Goal: Use online tool/utility: Utilize a website feature to perform a specific function

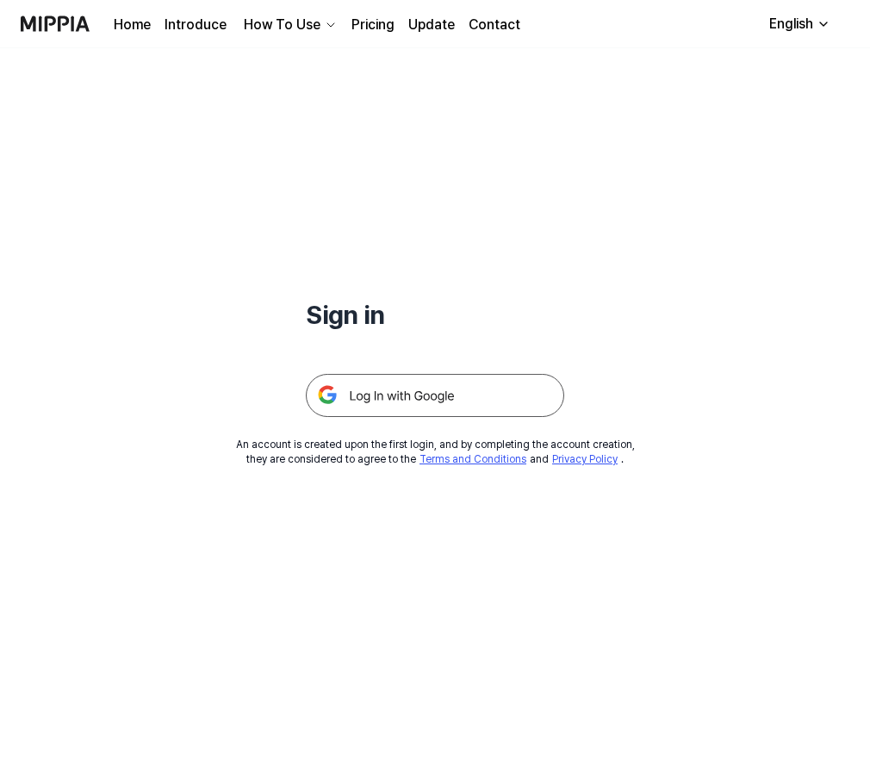
click at [499, 388] on img at bounding box center [435, 395] width 258 height 43
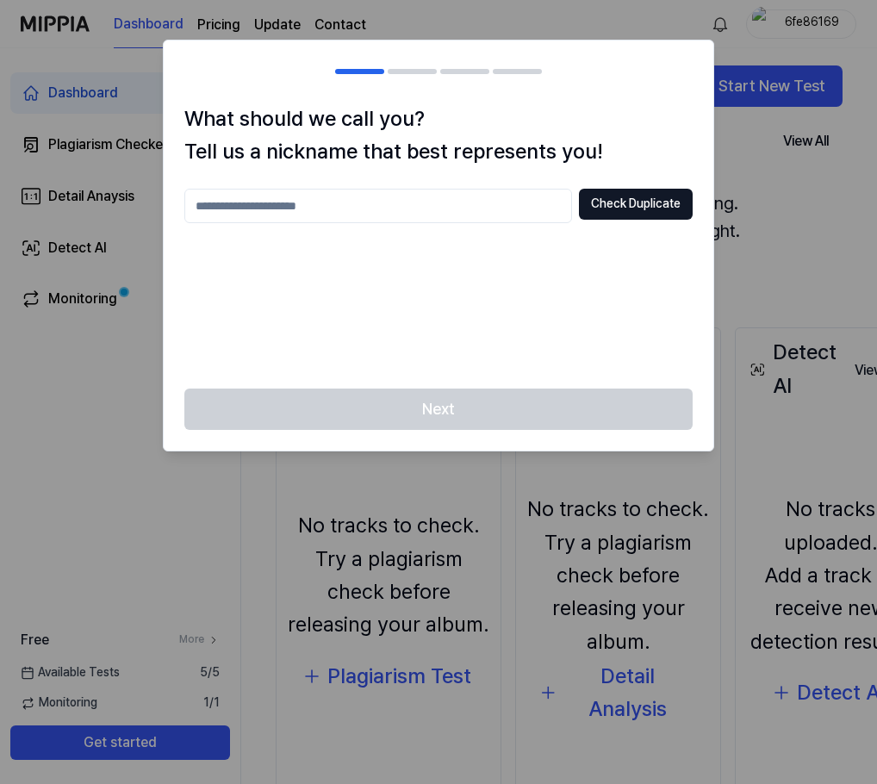
click at [437, 190] on input "text" at bounding box center [378, 206] width 388 height 34
click at [741, 160] on div at bounding box center [438, 392] width 877 height 784
drag, startPoint x: 494, startPoint y: 419, endPoint x: 506, endPoint y: 159, distance: 259.6
click at [501, 364] on div "What should we call you? Tell us a nickname that best represents you! Check Dup…" at bounding box center [438, 246] width 551 height 413
click at [501, 208] on input "text" at bounding box center [378, 206] width 388 height 34
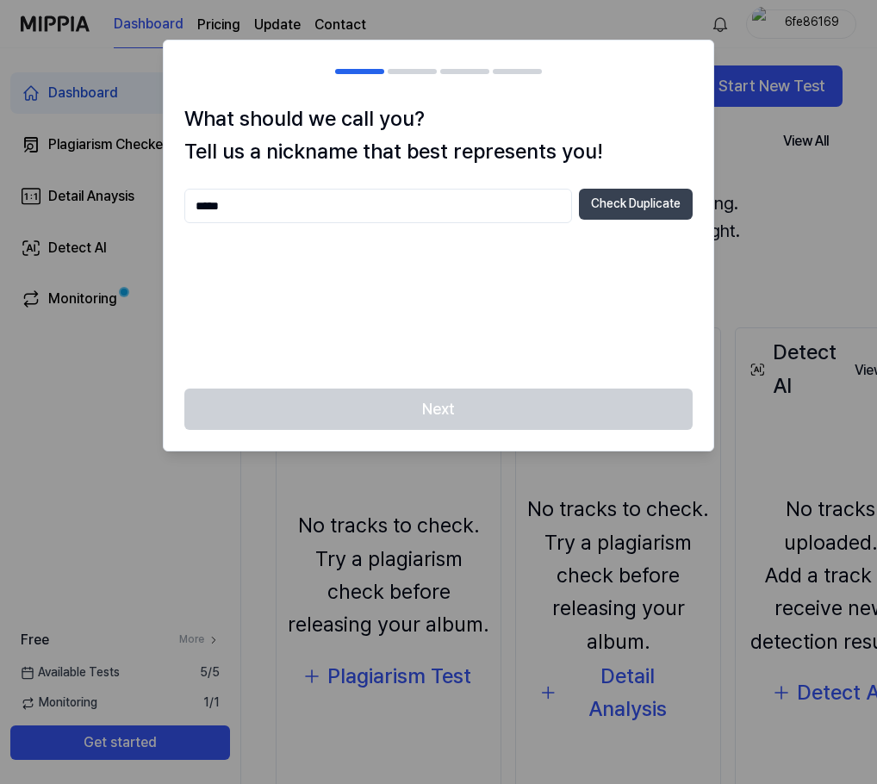
type input "*****"
click at [619, 214] on button "Check Duplicate" at bounding box center [636, 204] width 114 height 31
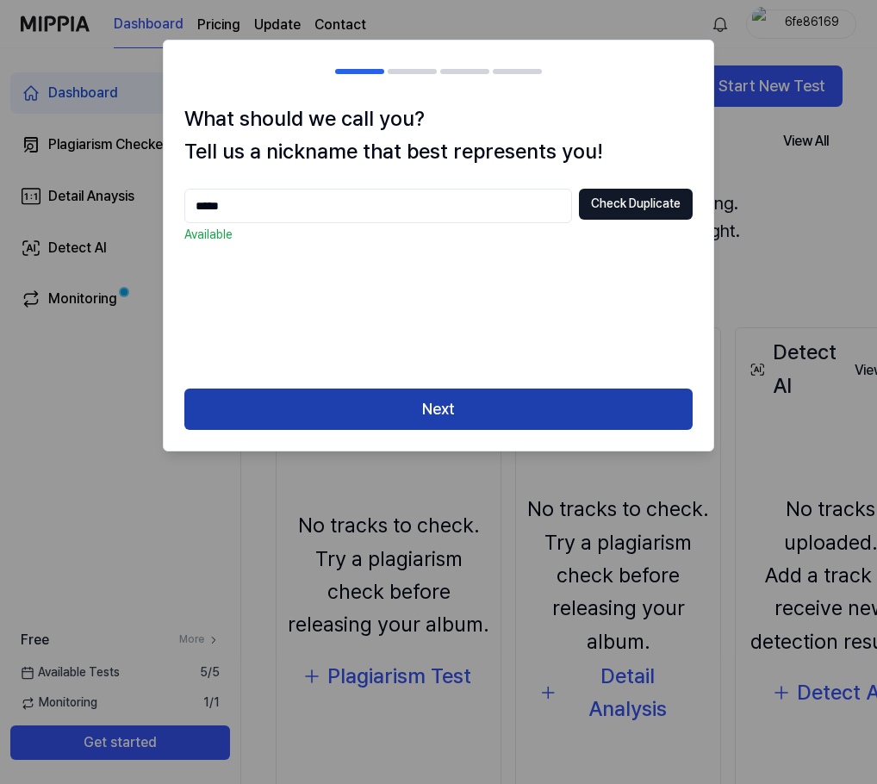
click at [550, 395] on button "Next" at bounding box center [438, 409] width 508 height 41
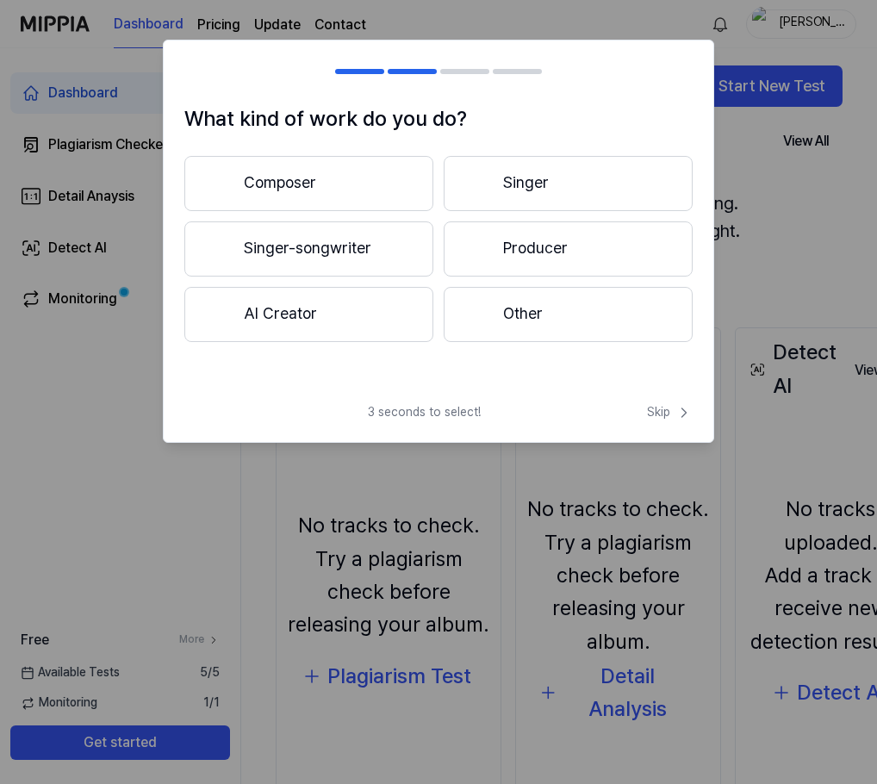
click at [373, 236] on button "Singer-songwriter" at bounding box center [308, 248] width 249 height 55
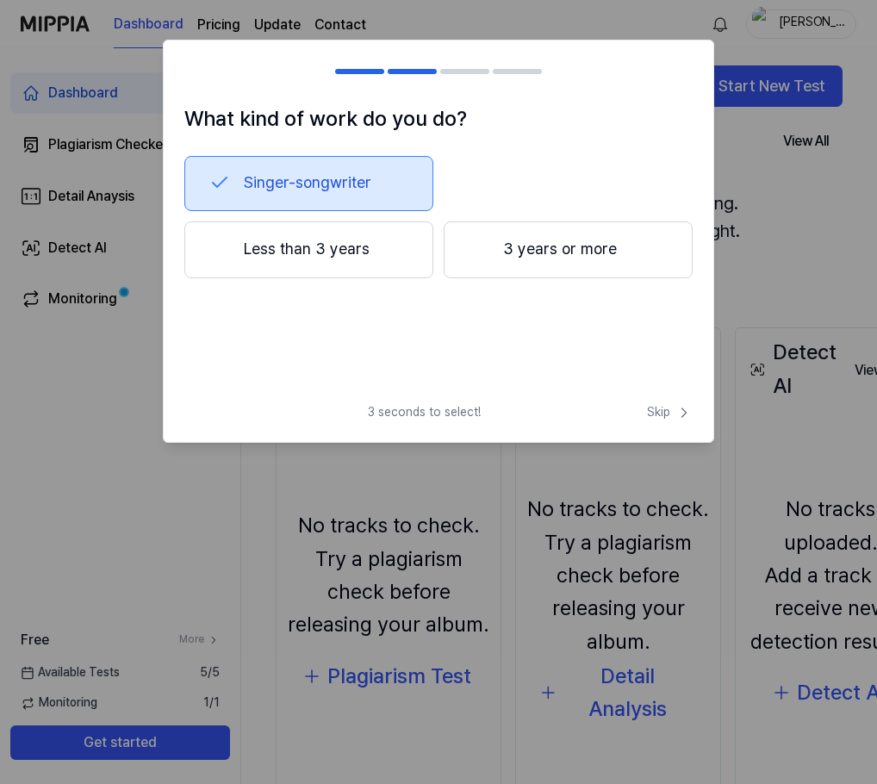
click at [519, 267] on button "3 years or more" at bounding box center [568, 249] width 249 height 57
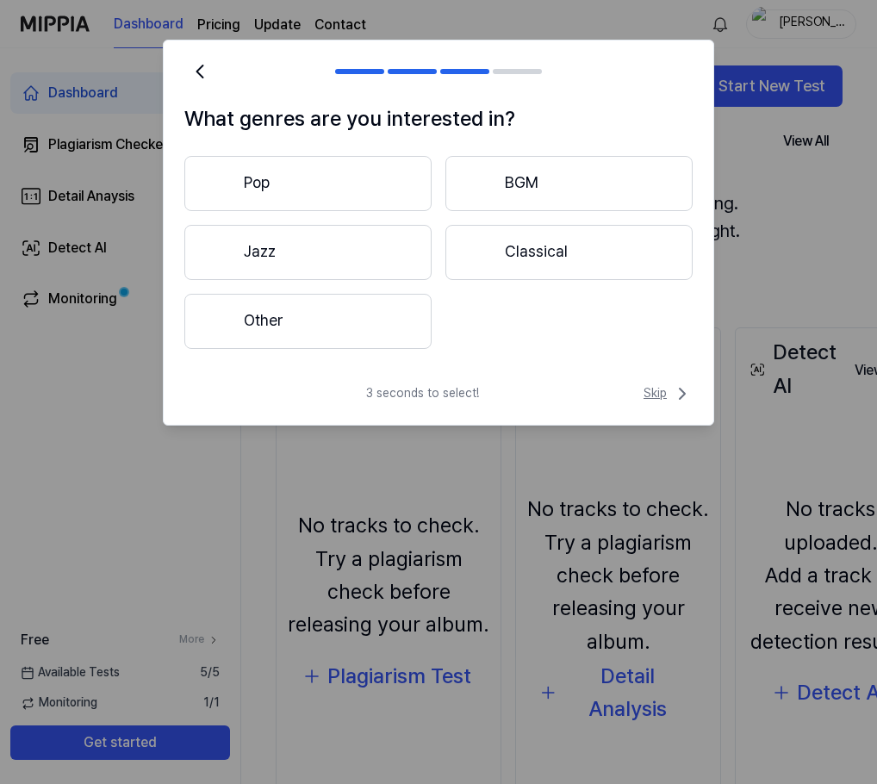
click at [667, 383] on span "Skip" at bounding box center [668, 393] width 49 height 21
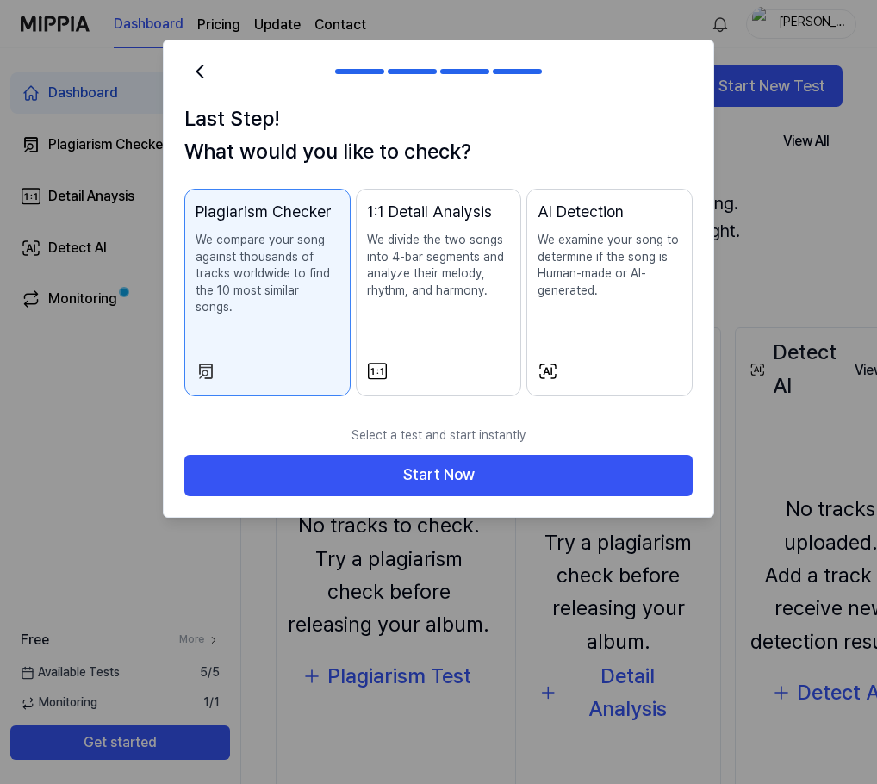
click at [609, 339] on button "AI Detection We examine your song to determine if the song is Human-made or AI-…" at bounding box center [609, 293] width 166 height 208
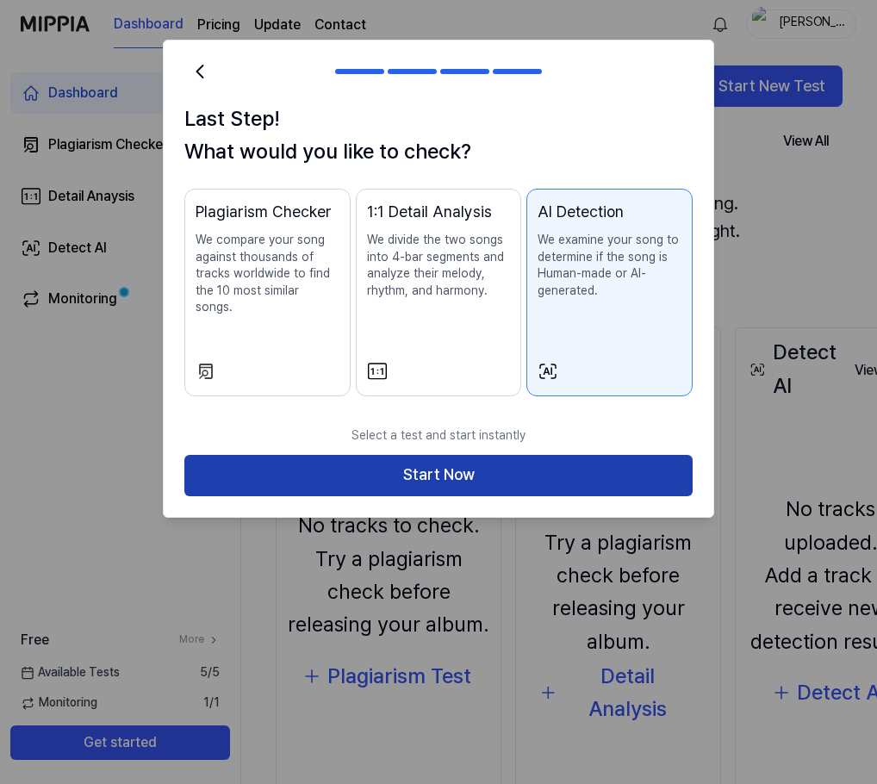
click at [579, 456] on button "Start Now" at bounding box center [438, 475] width 508 height 41
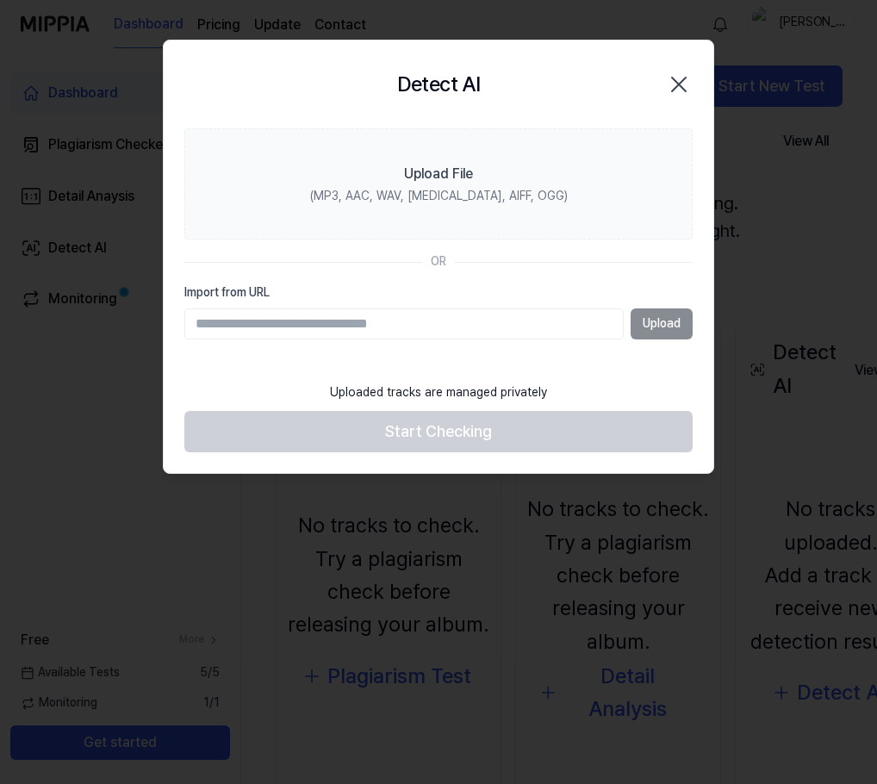
click at [357, 321] on input "Import from URL" at bounding box center [403, 323] width 439 height 31
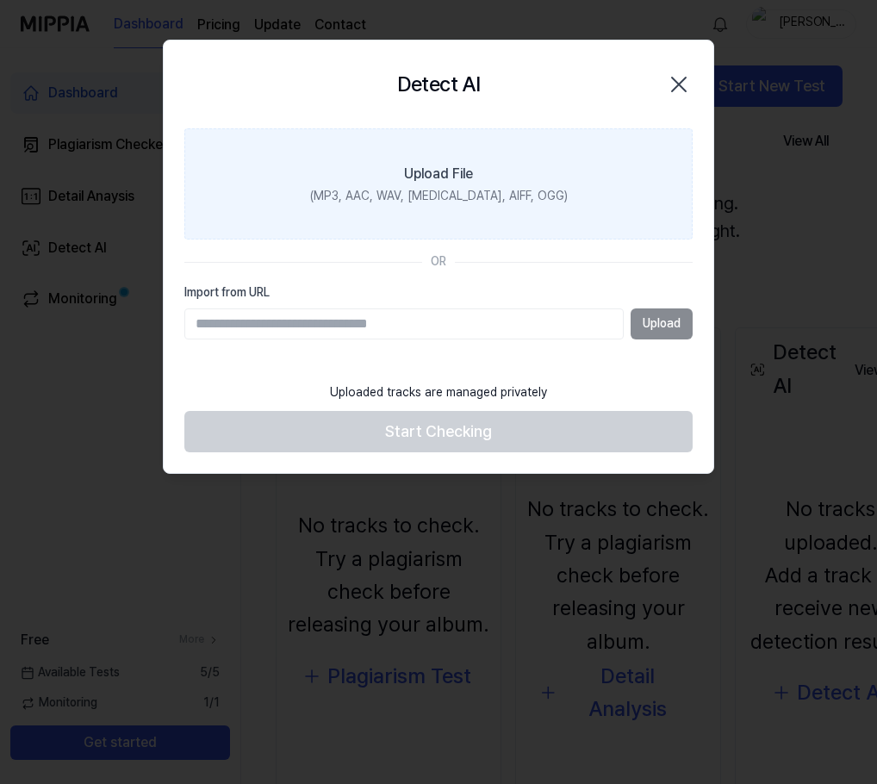
click at [497, 188] on div "(MP3, AAC, WAV, [MEDICAL_DATA], AIFF, OGG)" at bounding box center [439, 196] width 258 height 17
click at [0, 0] on input "Upload File (MP3, AAC, WAV, [MEDICAL_DATA], AIFF, OGG)" at bounding box center [0, 0] width 0 height 0
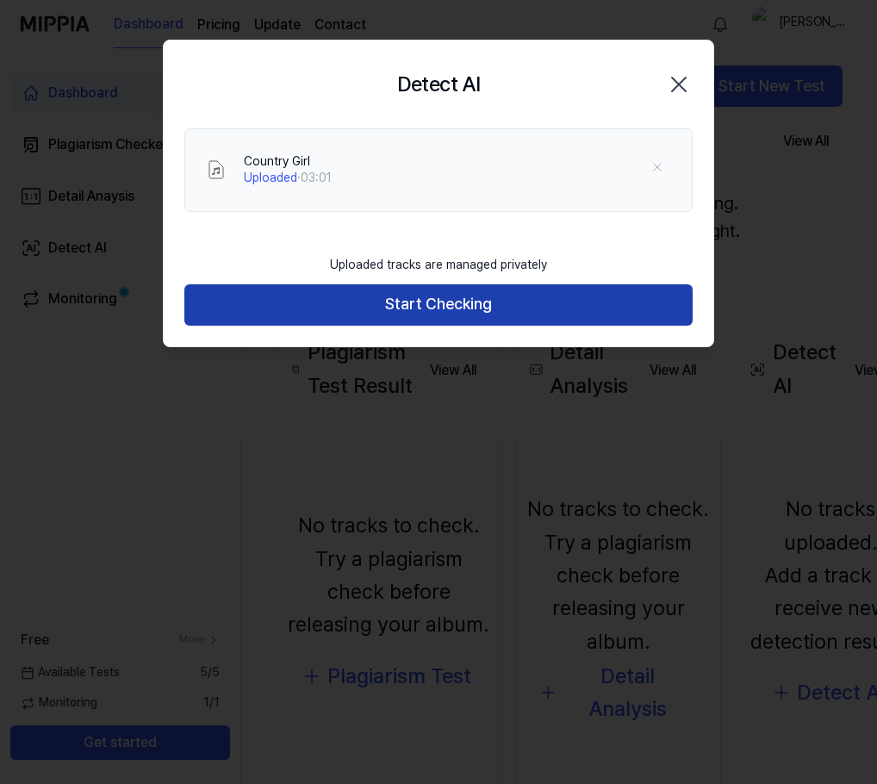
click at [469, 309] on button "Start Checking" at bounding box center [438, 304] width 508 height 41
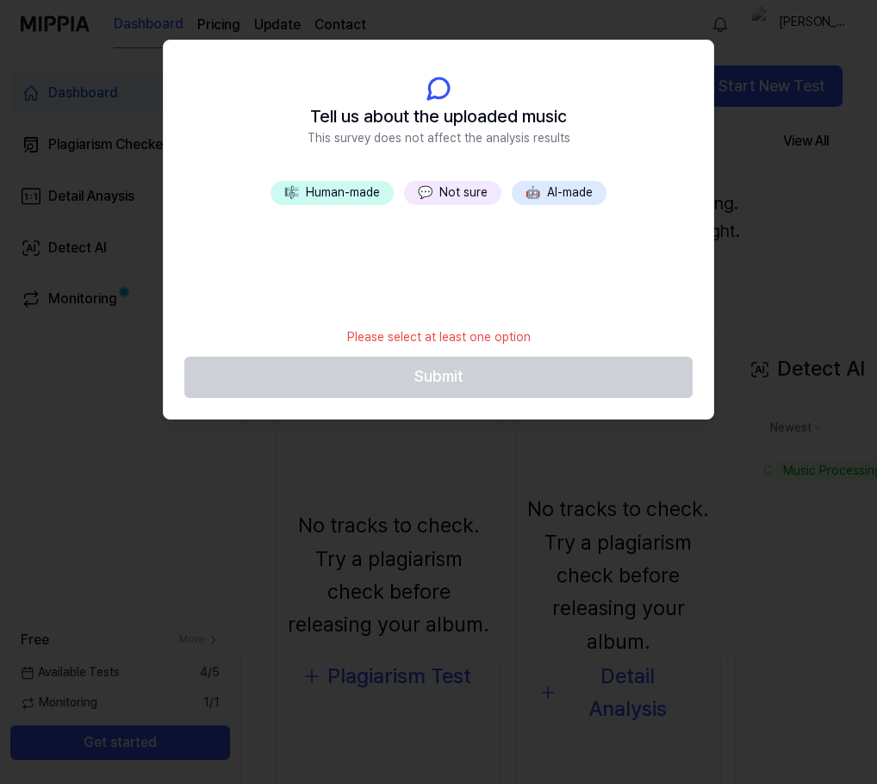
click at [476, 190] on button "💬 Not sure" at bounding box center [452, 193] width 97 height 24
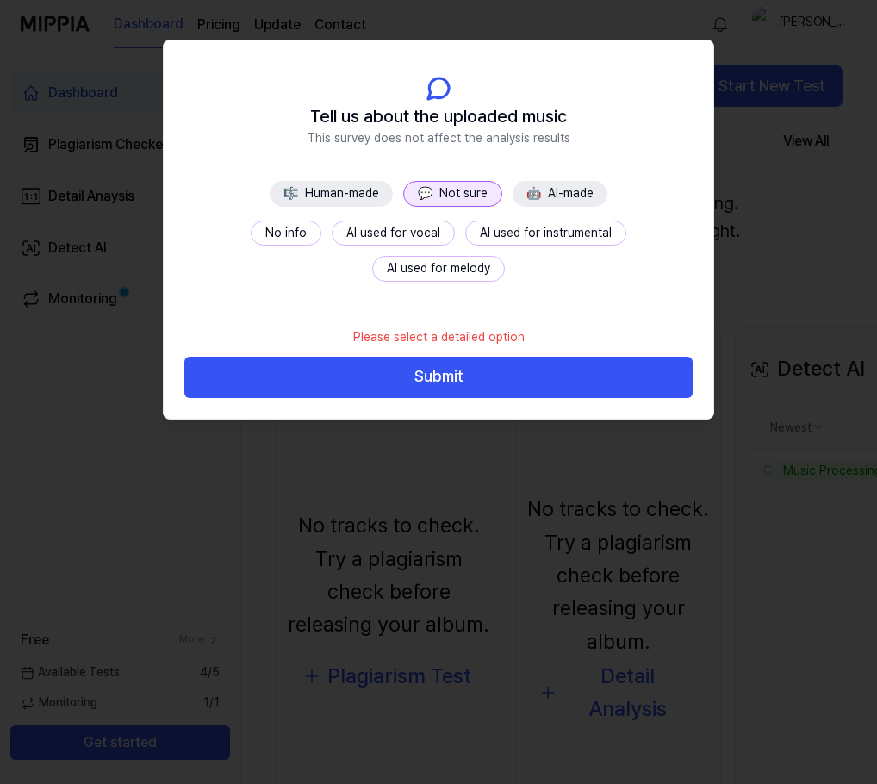
click at [251, 244] on button "No info" at bounding box center [286, 234] width 71 height 26
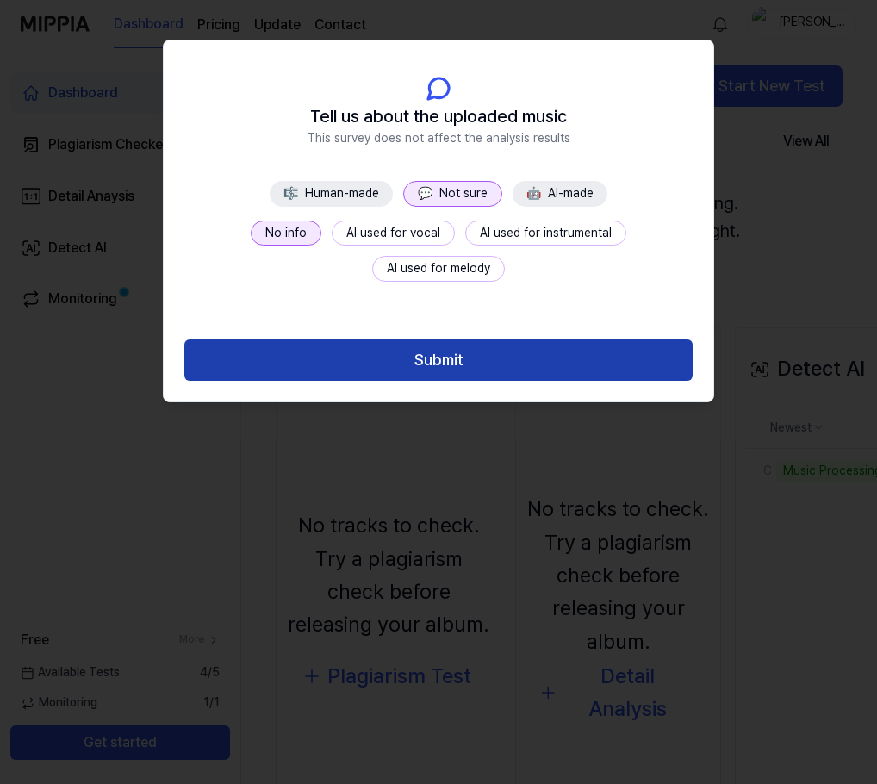
click at [495, 365] on button "Submit" at bounding box center [438, 359] width 508 height 41
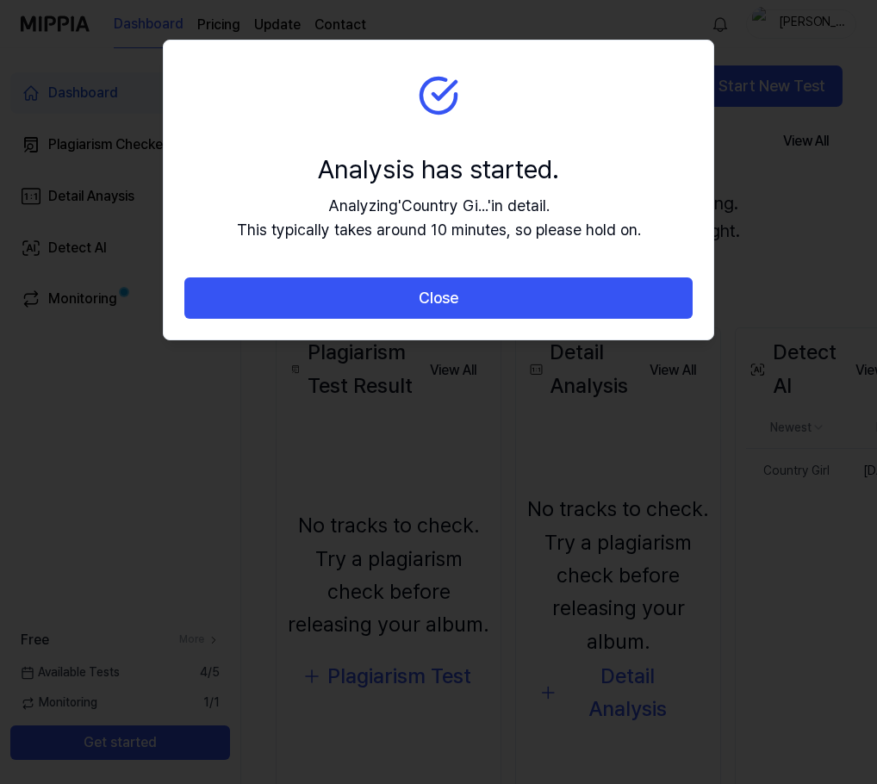
click at [554, 238] on div "Analyzing ' Country Gi... ' in detail. This typically takes around 10 minutes, …" at bounding box center [439, 219] width 404 height 50
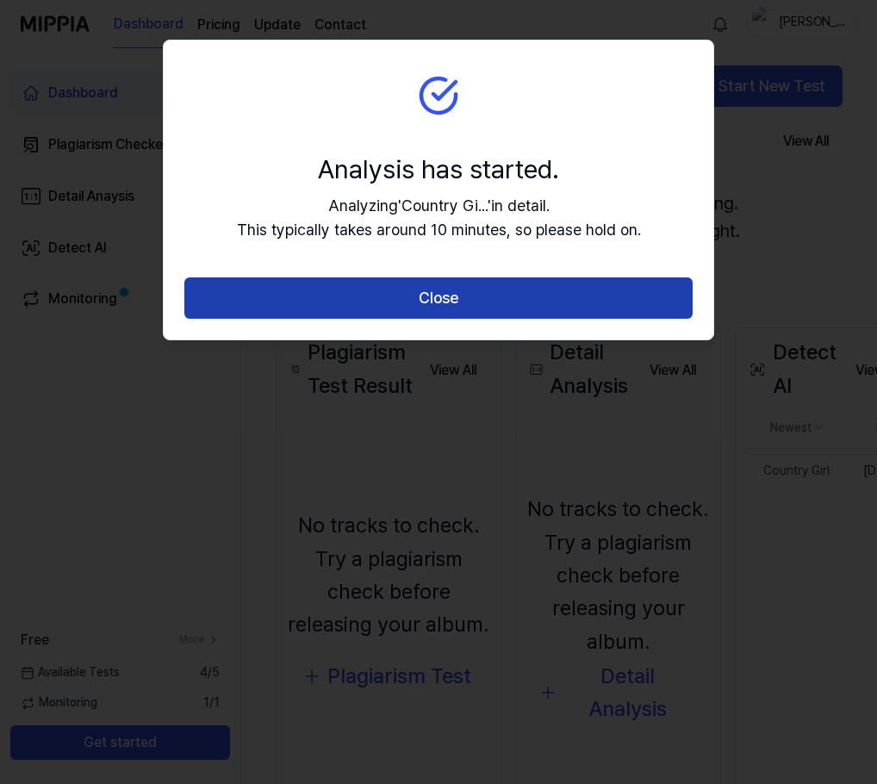
click at [584, 303] on button "Close" at bounding box center [438, 297] width 508 height 41
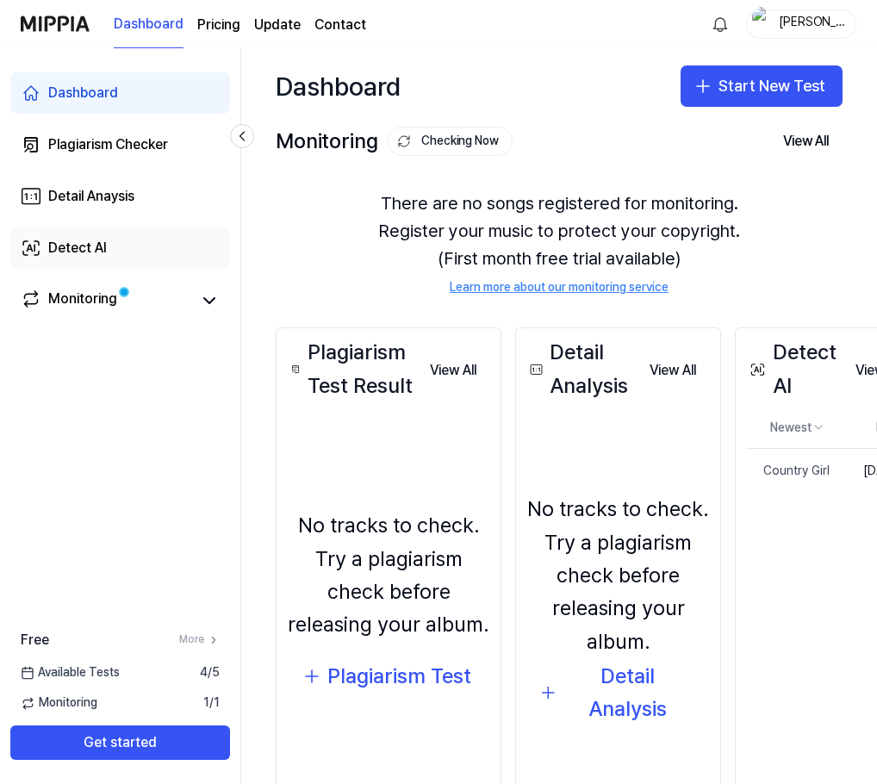
click at [173, 258] on link "Detect AI" at bounding box center [120, 247] width 220 height 41
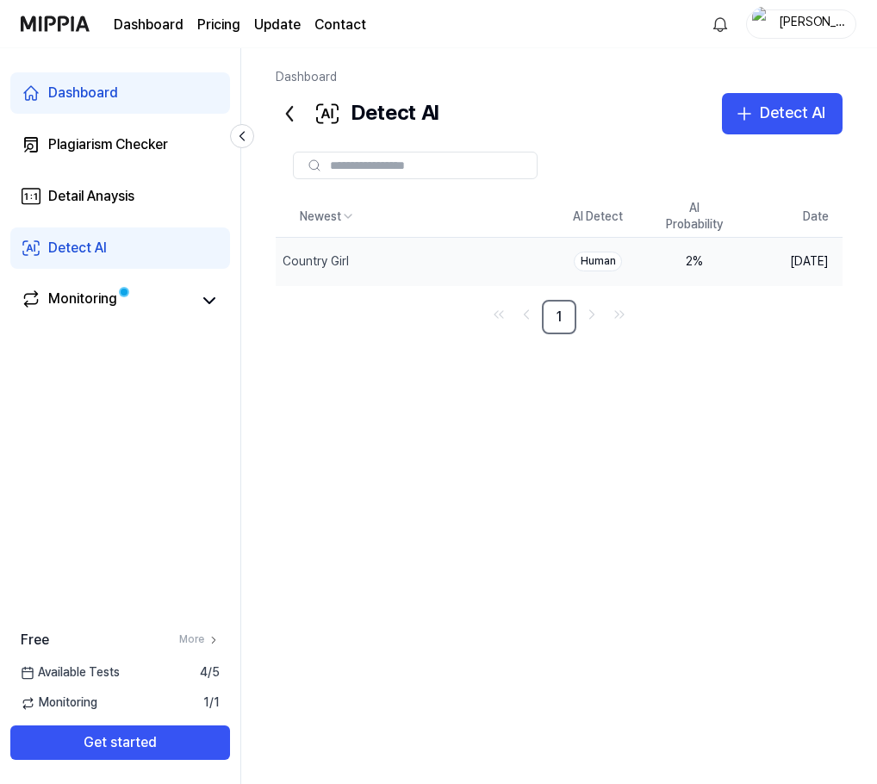
click at [731, 264] on td "2 %" at bounding box center [694, 262] width 96 height 48
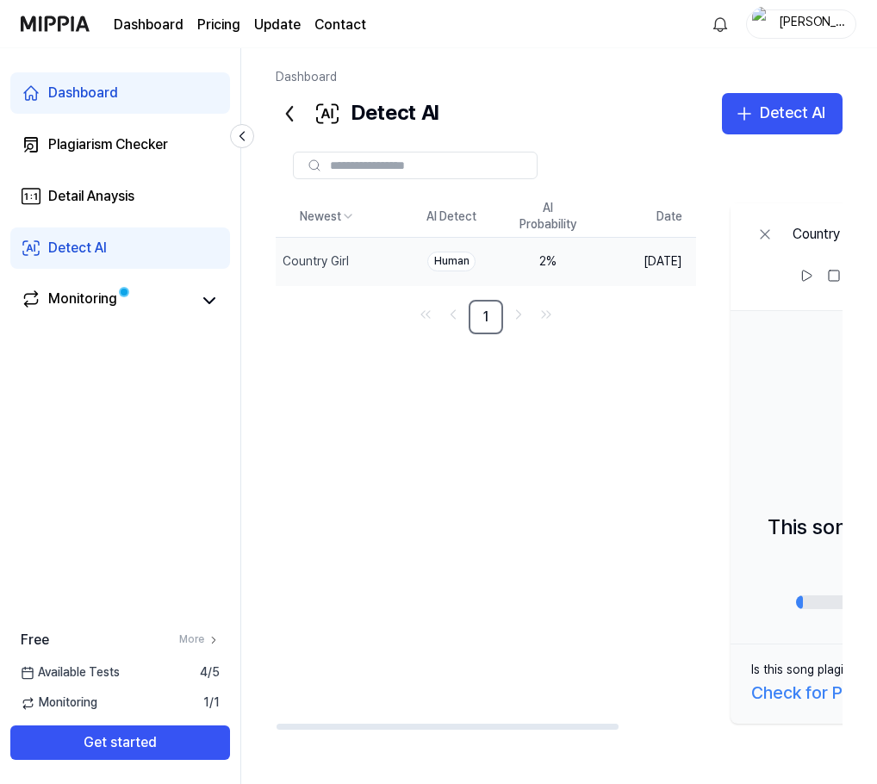
click at [463, 273] on td "Human" at bounding box center [451, 262] width 96 height 48
click at [774, 231] on icon at bounding box center [764, 234] width 17 height 17
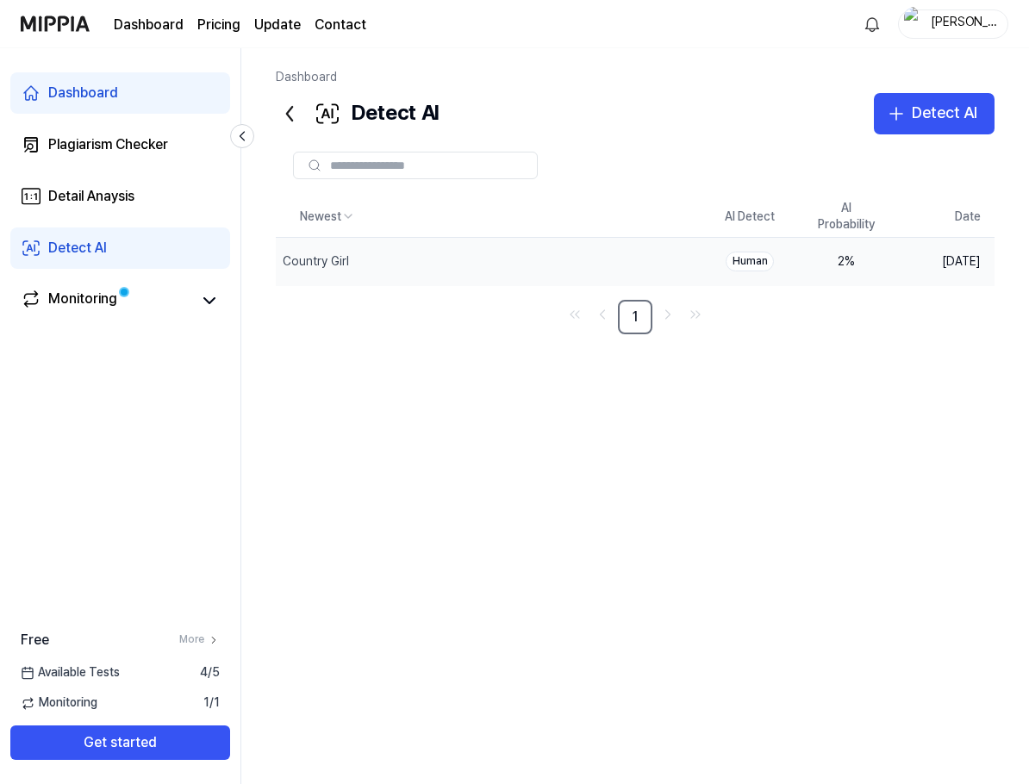
click at [718, 264] on td "Human" at bounding box center [749, 262] width 96 height 48
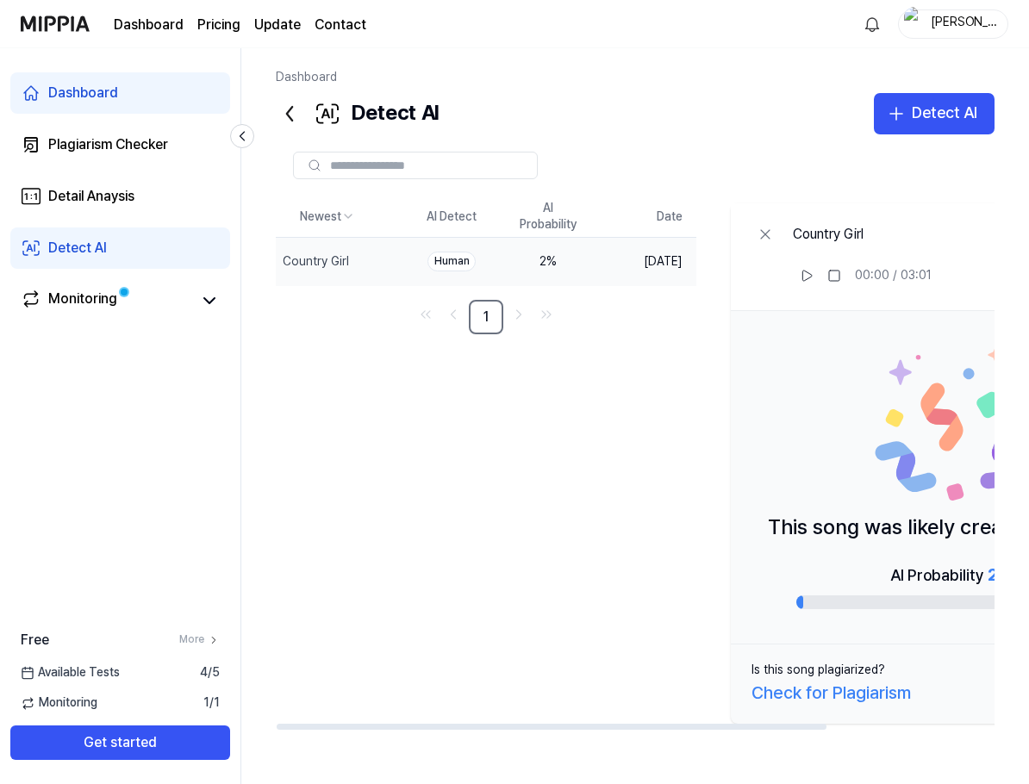
click at [688, 384] on div "Newest AI Detect AI Probability Date Country Girl Delete Human 2 % [DATE] 1 Cou…" at bounding box center [727, 463] width 903 height 534
click at [774, 239] on icon at bounding box center [764, 234] width 17 height 17
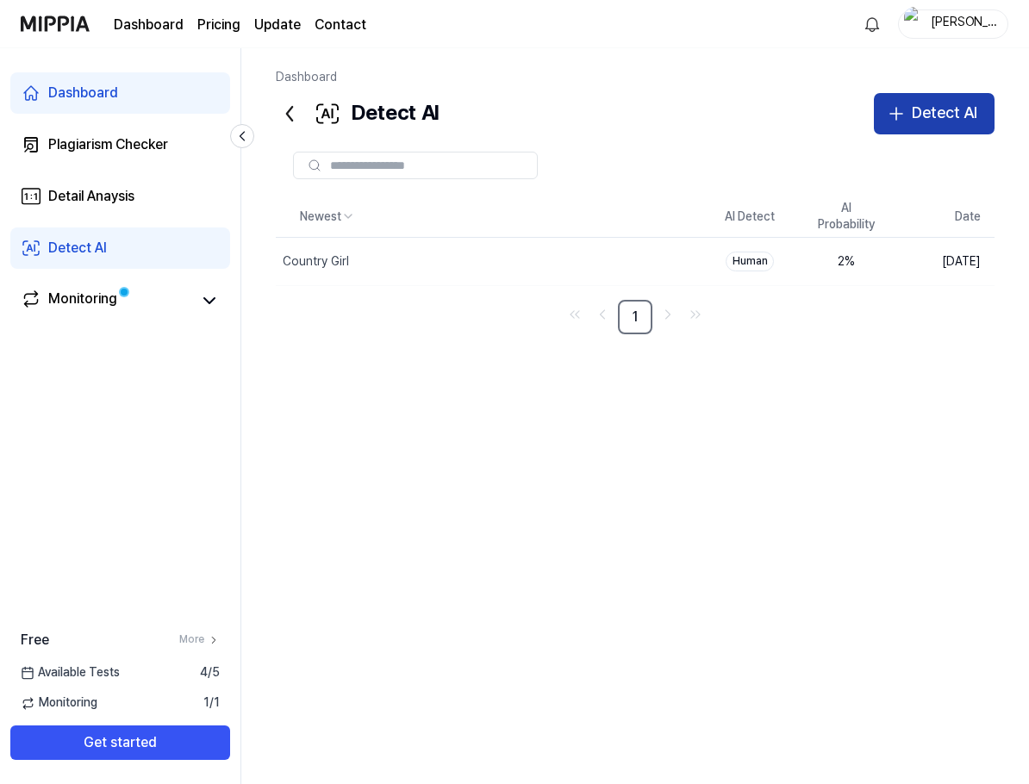
click at [876, 115] on div "Detect AI" at bounding box center [943, 113] width 65 height 25
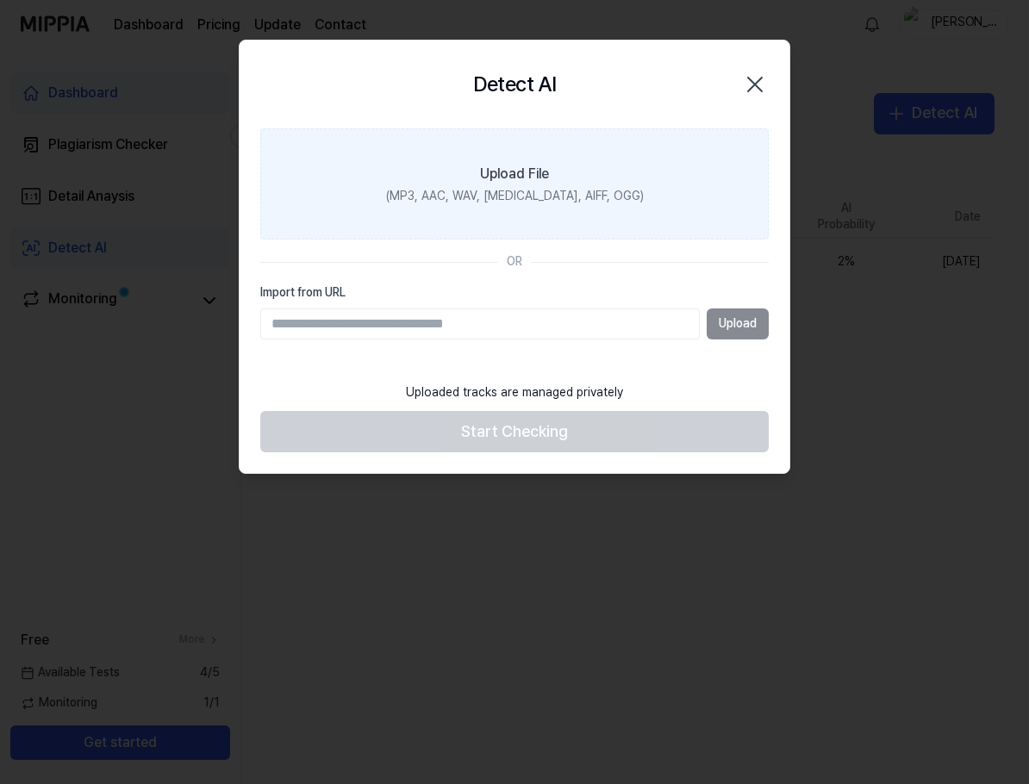
click at [441, 190] on div "(MP3, AAC, WAV, [MEDICAL_DATA], AIFF, OGG)" at bounding box center [515, 196] width 258 height 17
click at [0, 0] on input "Upload File (MP3, AAC, WAV, [MEDICAL_DATA], AIFF, OGG)" at bounding box center [0, 0] width 0 height 0
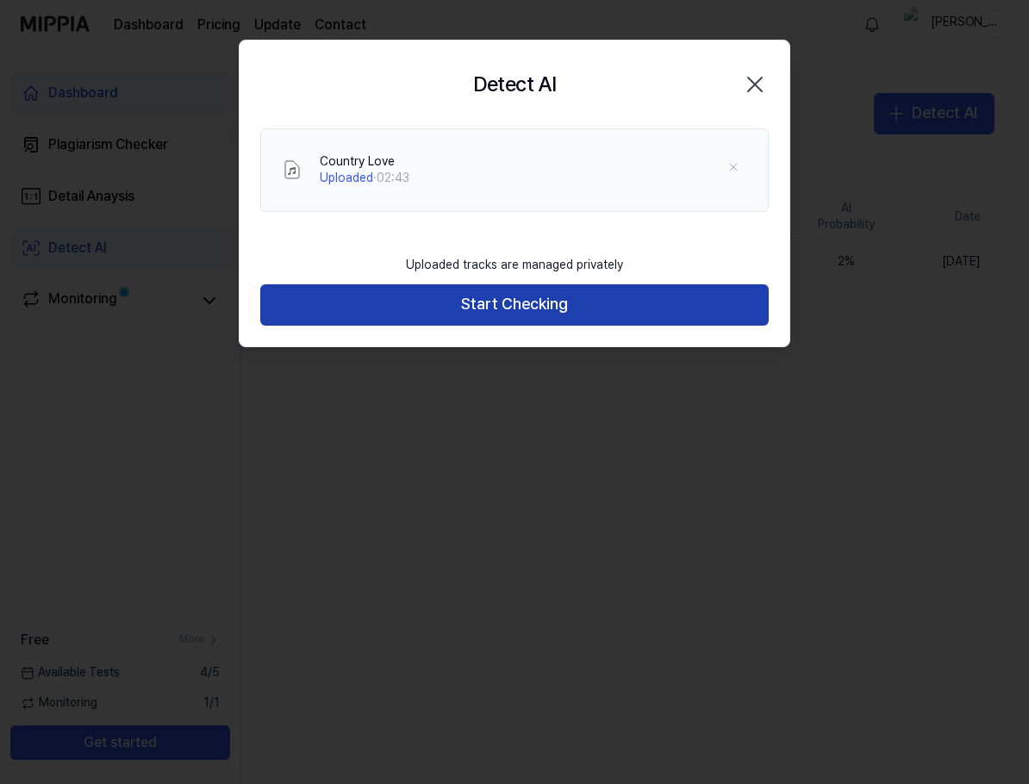
click at [569, 313] on button "Start Checking" at bounding box center [514, 304] width 508 height 41
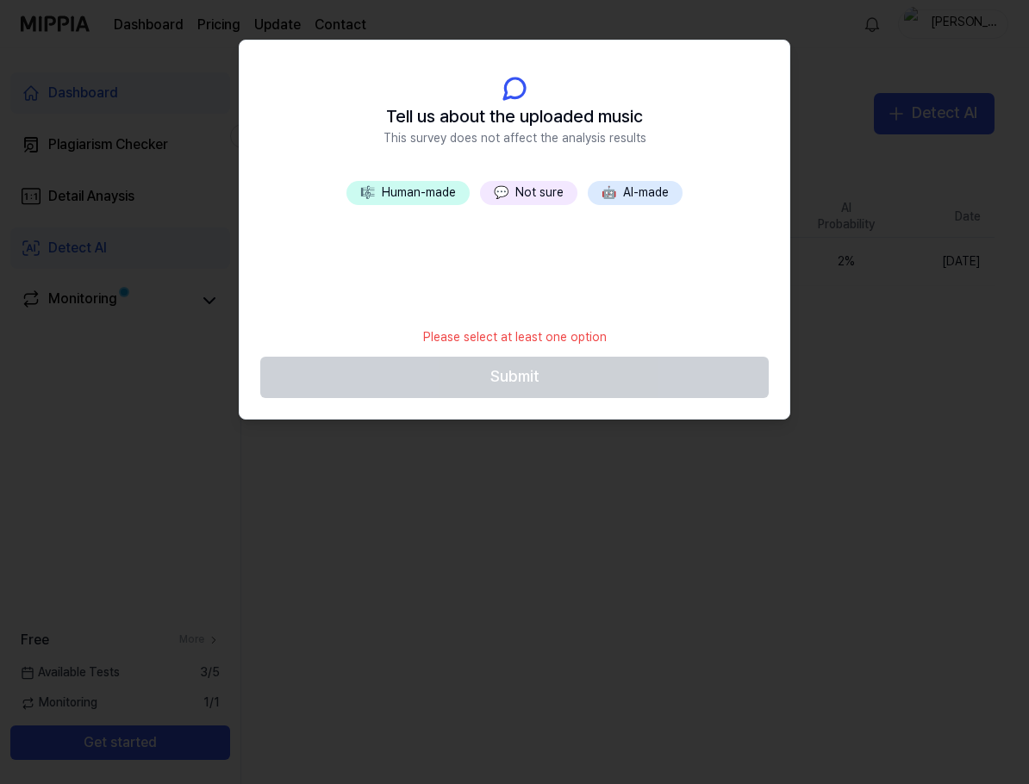
click at [524, 191] on button "💬 Not sure" at bounding box center [528, 193] width 97 height 24
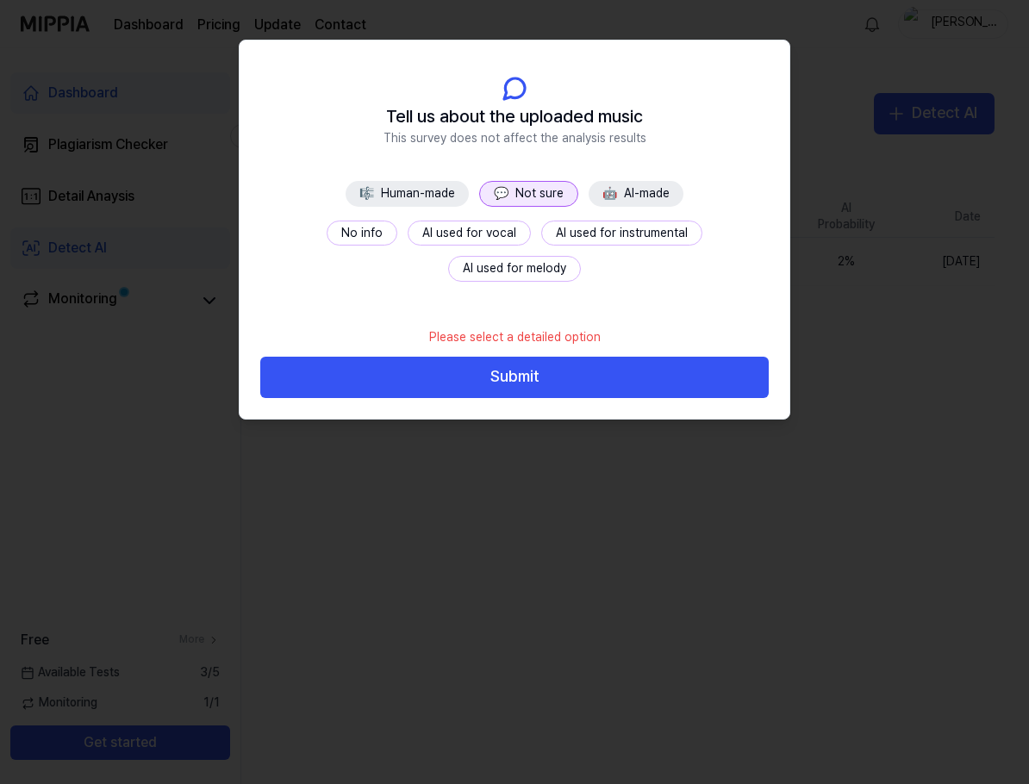
click at [327, 230] on button "No info" at bounding box center [362, 234] width 71 height 26
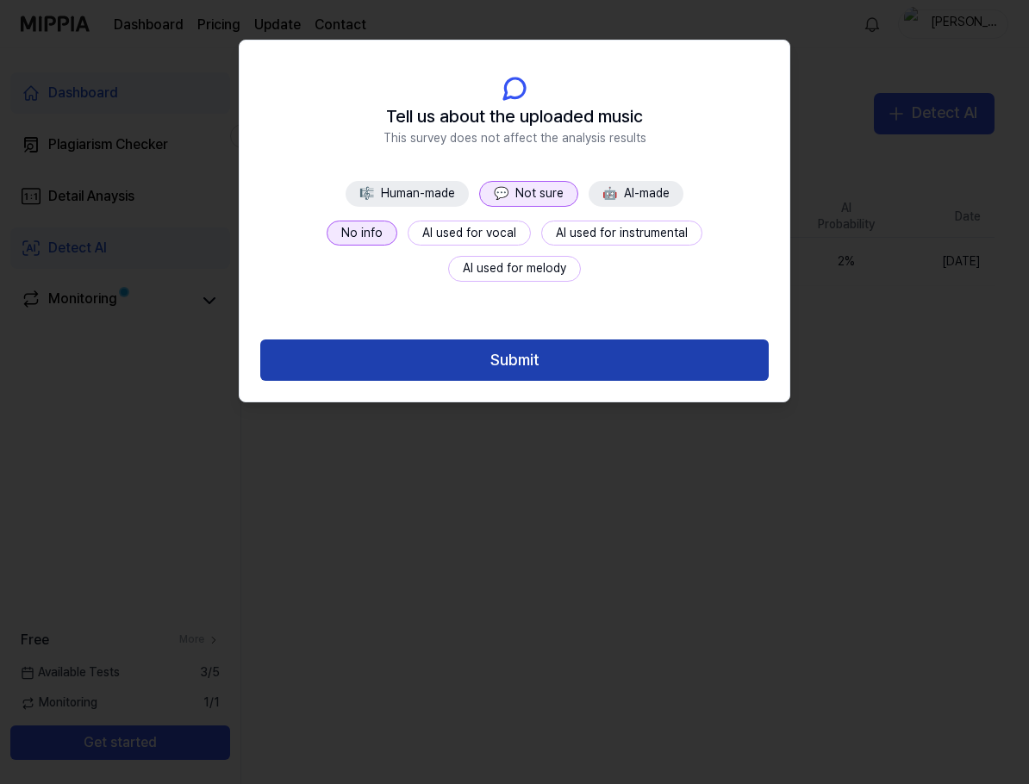
click at [503, 372] on button "Submit" at bounding box center [514, 359] width 508 height 41
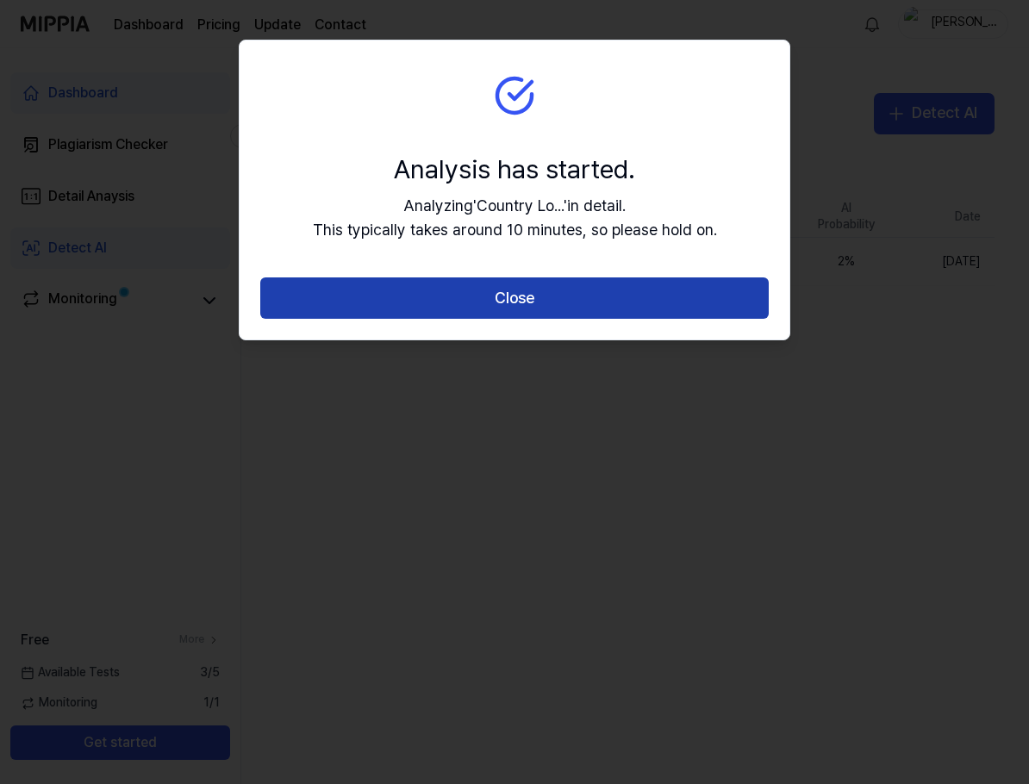
click at [737, 299] on button "Close" at bounding box center [514, 297] width 508 height 41
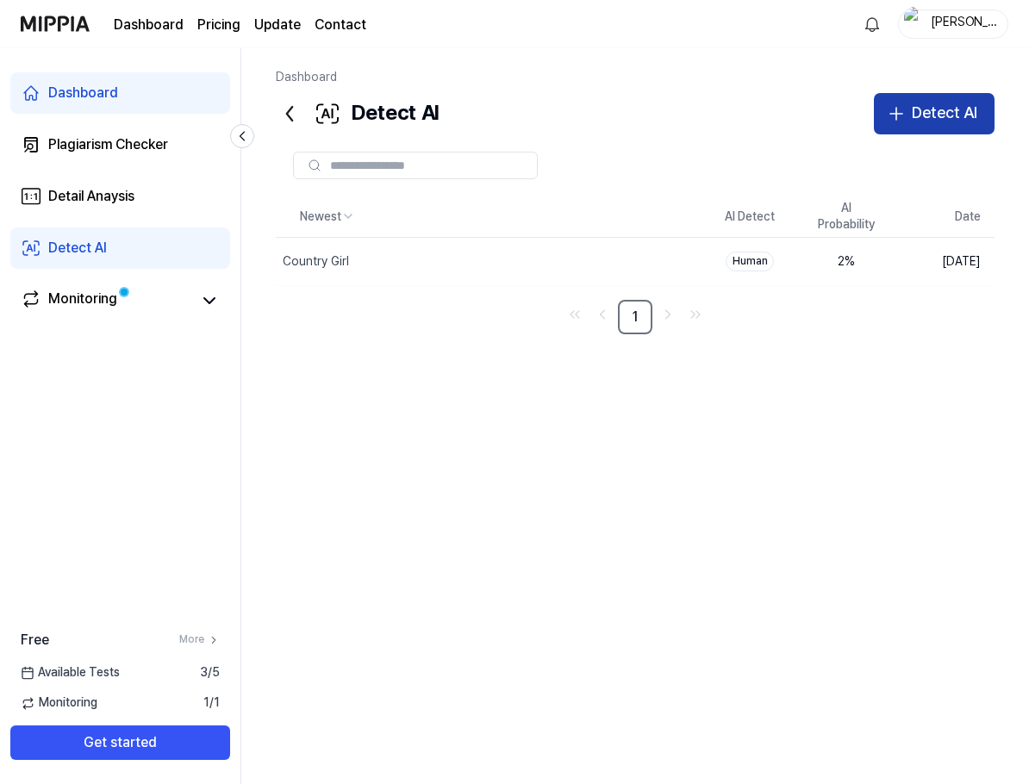
click at [876, 115] on div "Detect AI" at bounding box center [943, 113] width 65 height 25
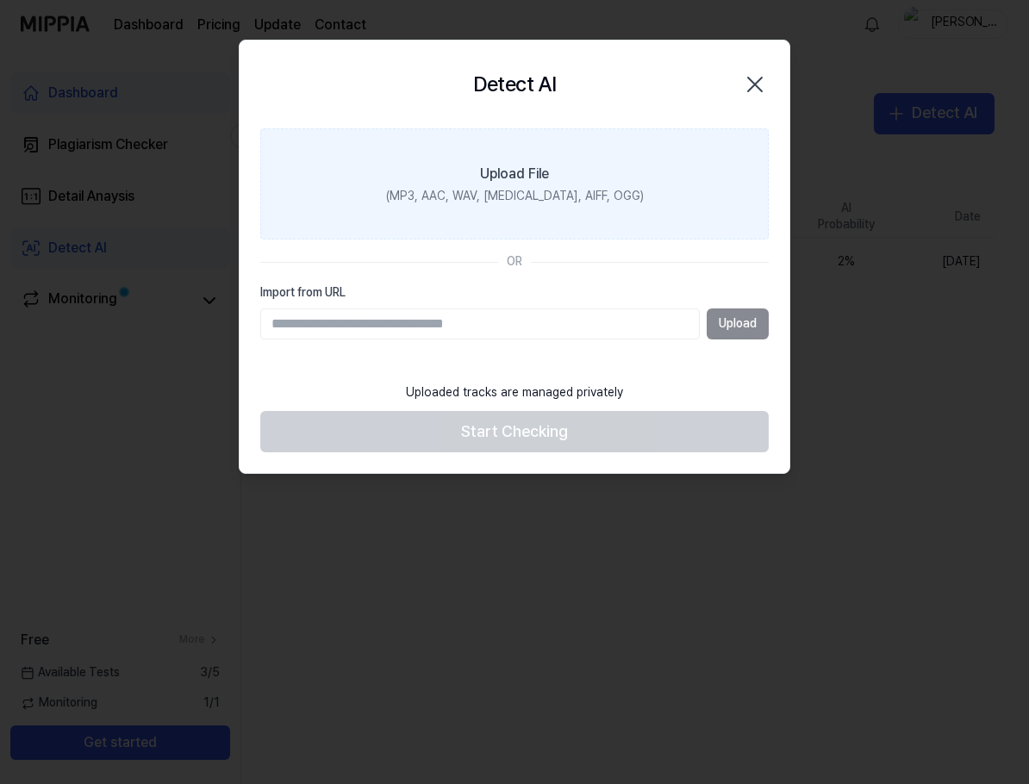
click at [550, 210] on label "Upload File (MP3, AAC, WAV, [MEDICAL_DATA], AIFF, OGG)" at bounding box center [514, 184] width 508 height 112
click at [0, 0] on input "Upload File (MP3, AAC, WAV, [MEDICAL_DATA], AIFF, OGG)" at bounding box center [0, 0] width 0 height 0
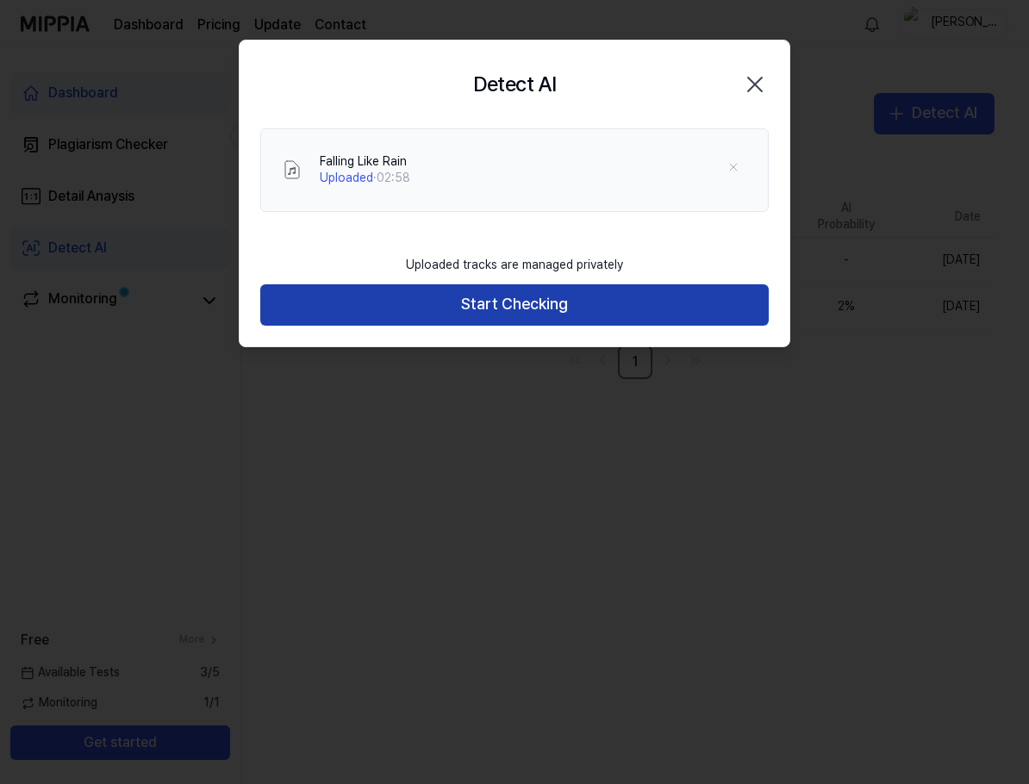
click at [553, 310] on button "Start Checking" at bounding box center [514, 304] width 508 height 41
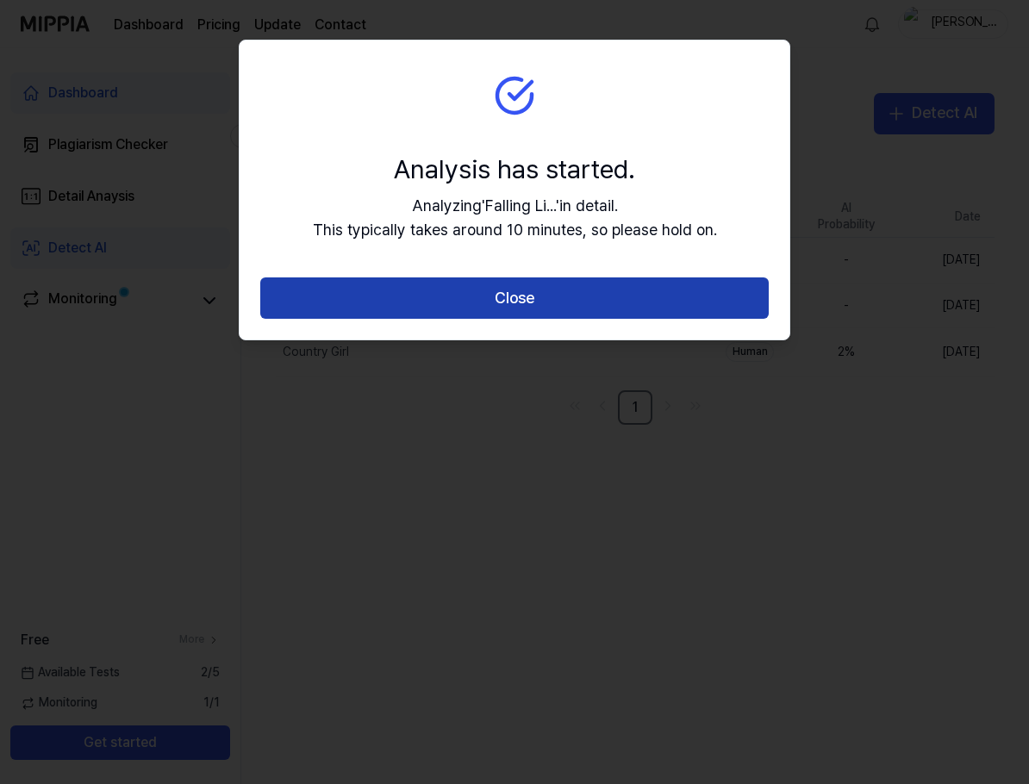
click at [650, 289] on button "Close" at bounding box center [514, 297] width 508 height 41
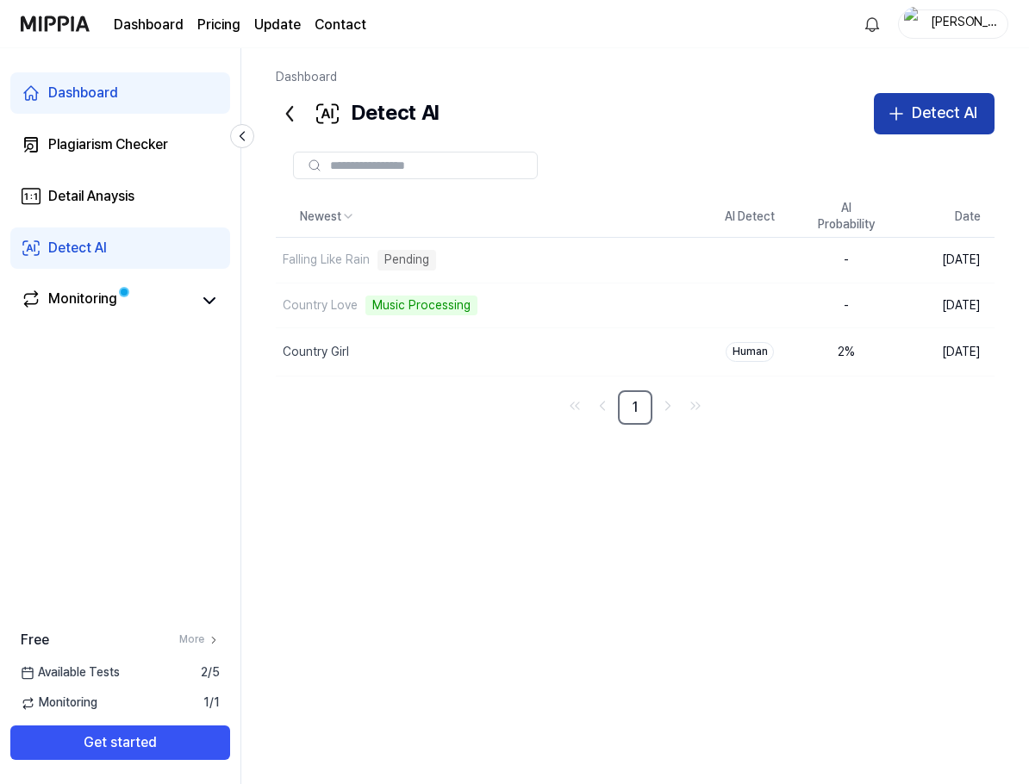
click at [876, 121] on icon "button" at bounding box center [896, 113] width 21 height 21
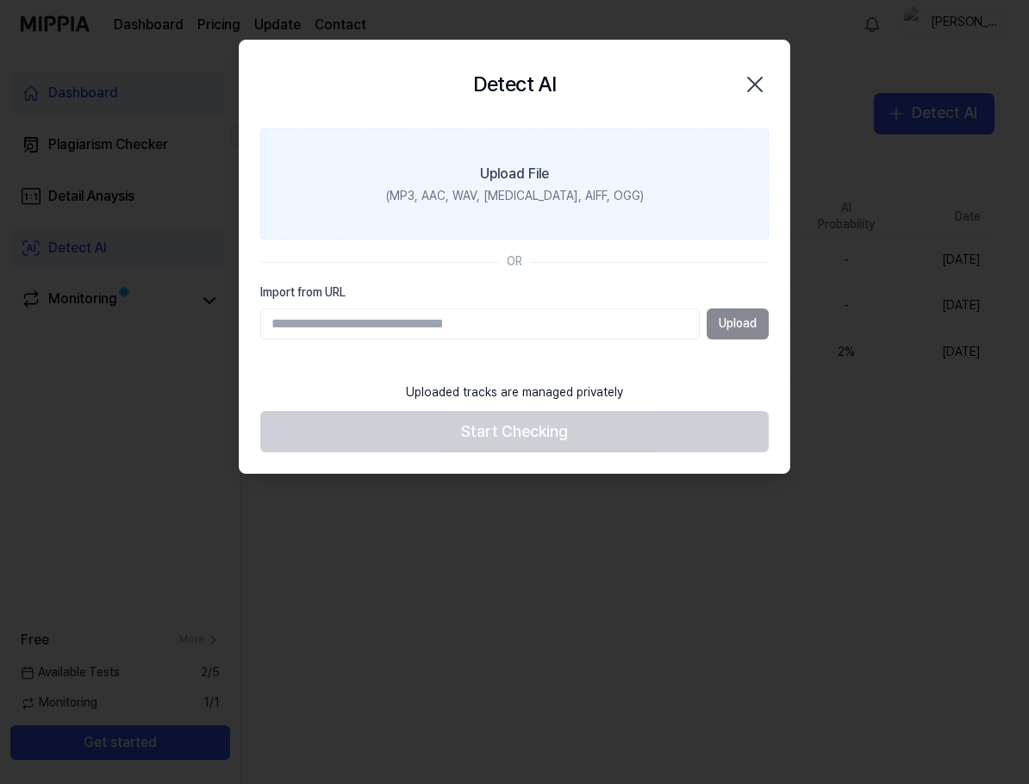
click at [536, 183] on div "Upload File" at bounding box center [514, 174] width 69 height 21
click at [0, 0] on input "Upload File (MP3, AAC, WAV, [MEDICAL_DATA], AIFF, OGG)" at bounding box center [0, 0] width 0 height 0
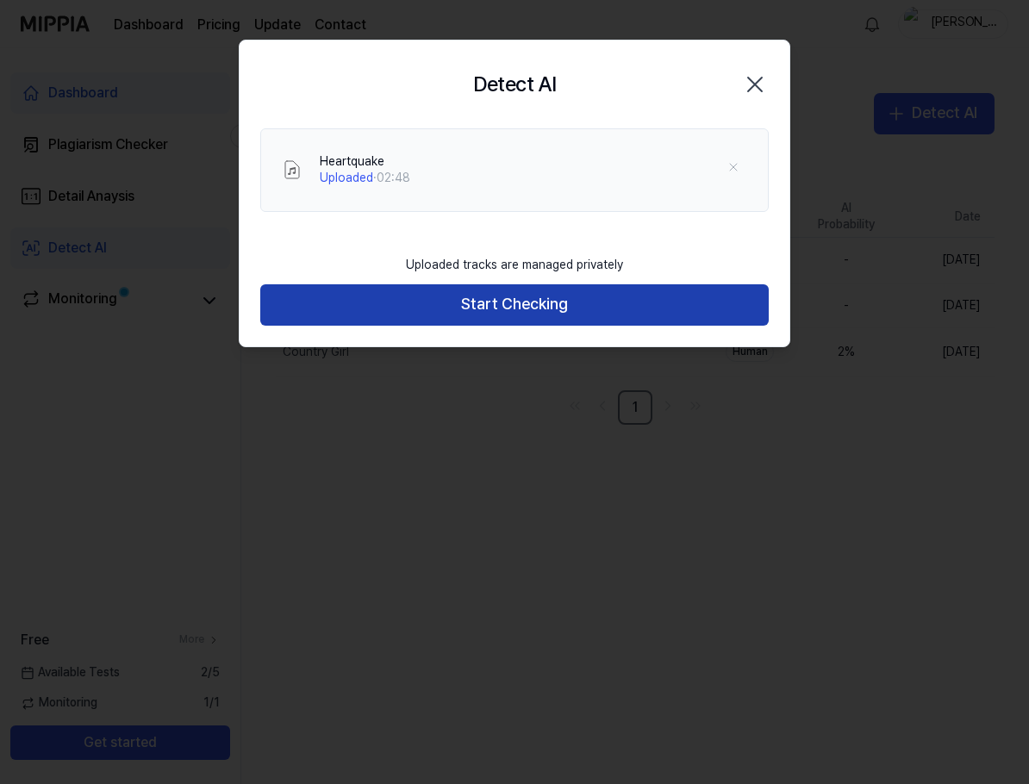
click at [509, 317] on button "Start Checking" at bounding box center [514, 304] width 508 height 41
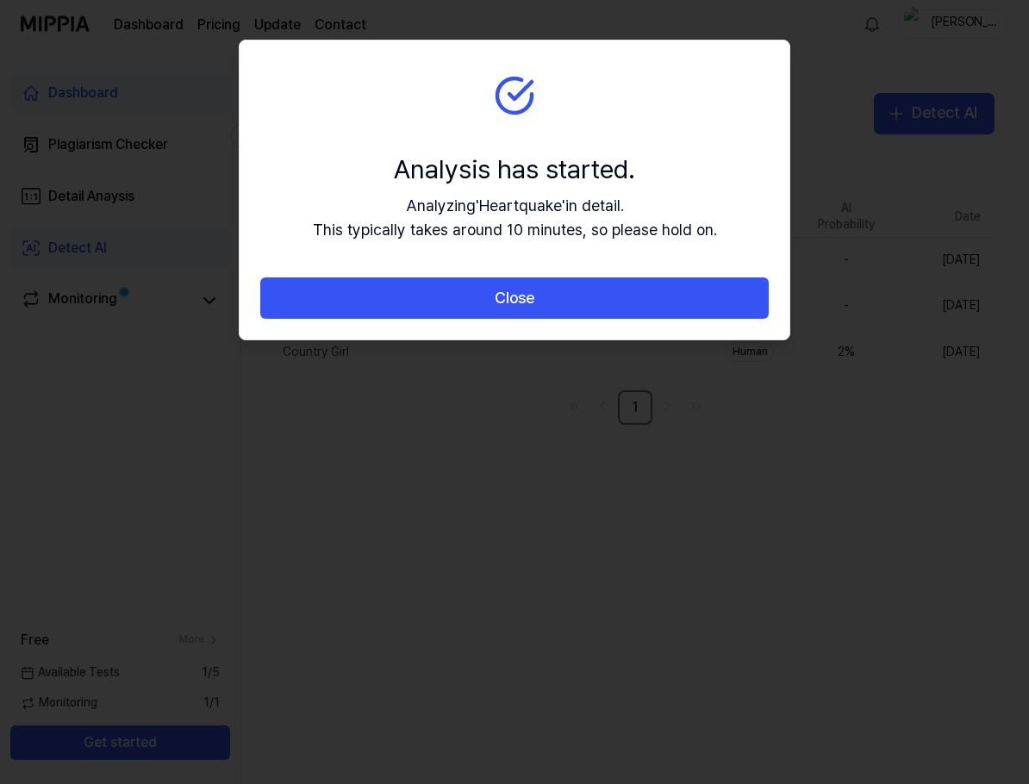
click at [656, 322] on div "Close" at bounding box center [514, 308] width 550 height 62
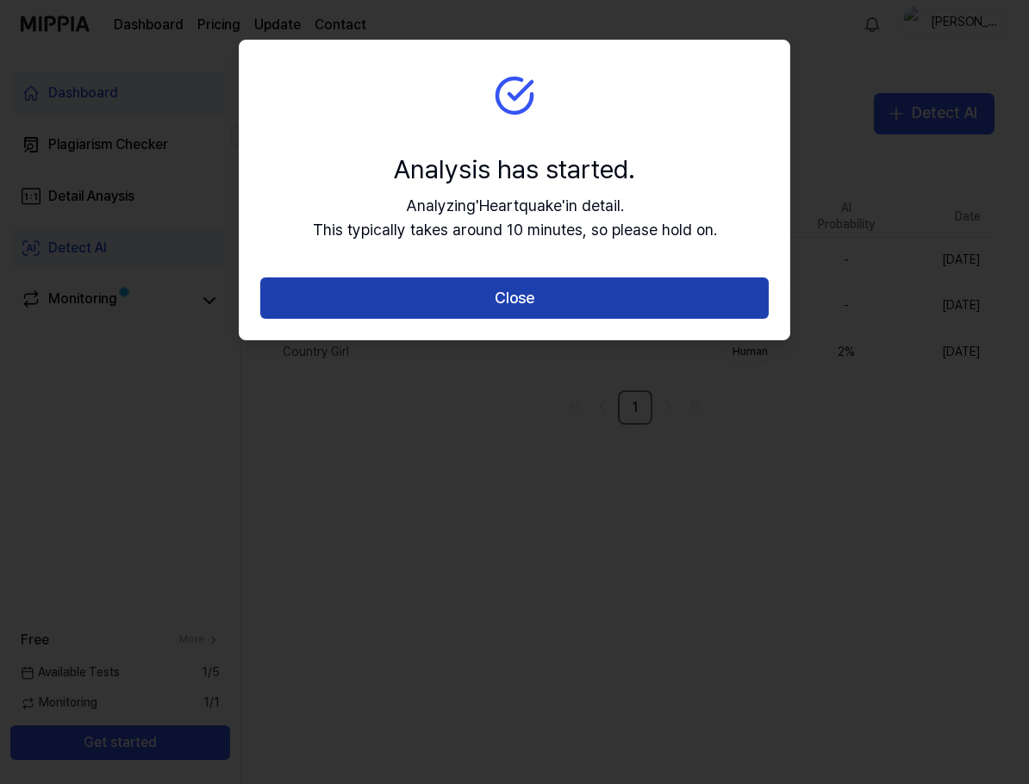
click at [655, 299] on button "Close" at bounding box center [514, 297] width 508 height 41
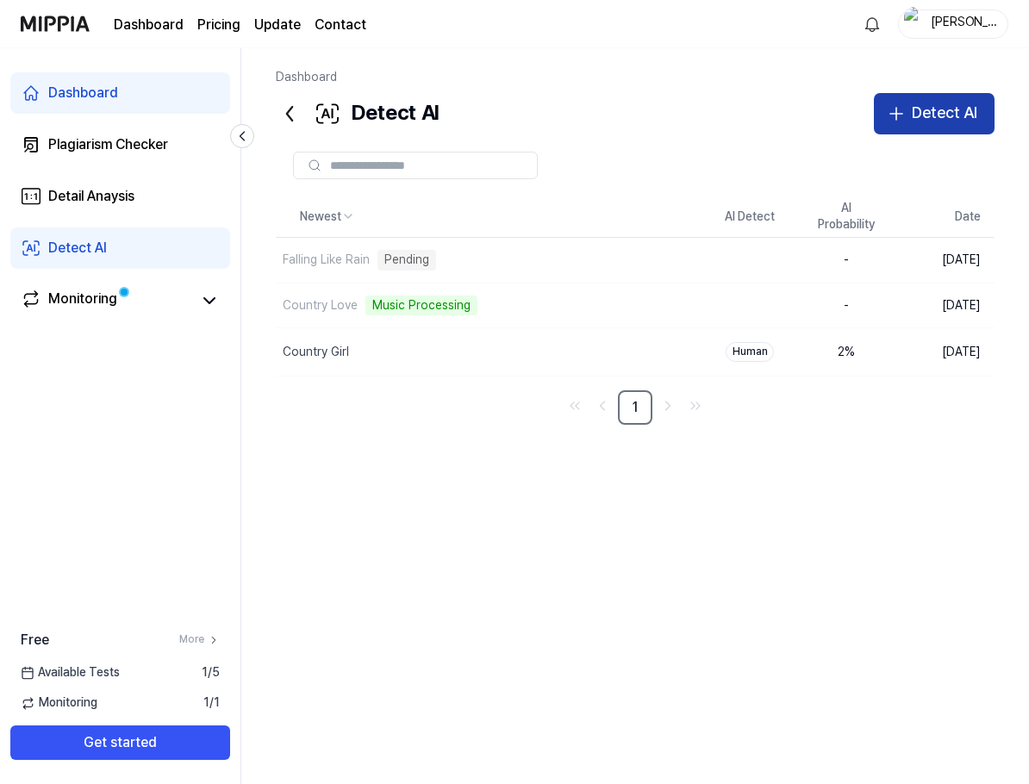
click at [876, 121] on icon "button" at bounding box center [896, 113] width 21 height 21
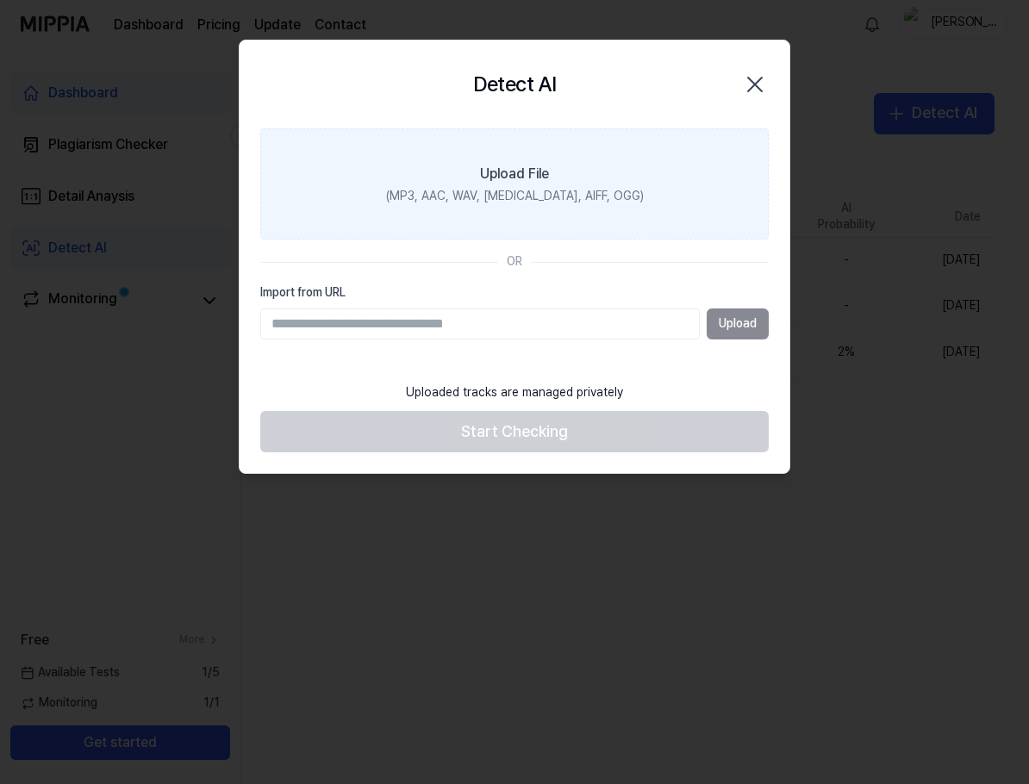
click at [485, 174] on div "Upload File" at bounding box center [514, 174] width 69 height 21
click at [0, 0] on input "Upload File (MP3, AAC, WAV, [MEDICAL_DATA], AIFF, OGG)" at bounding box center [0, 0] width 0 height 0
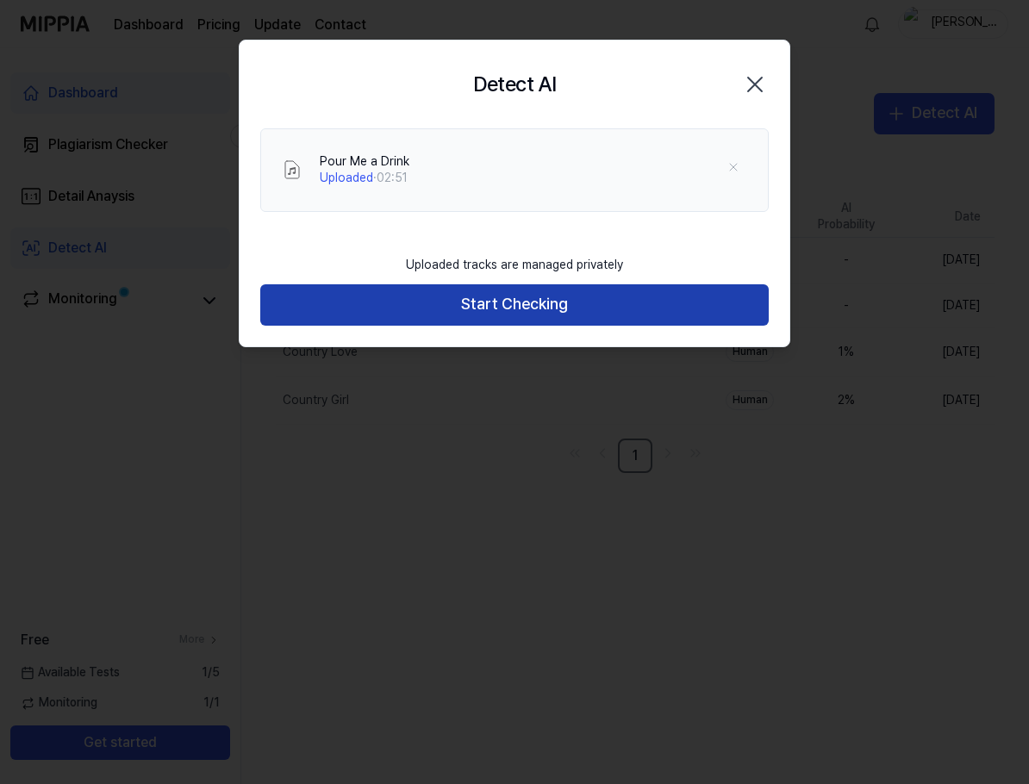
click at [470, 319] on button "Start Checking" at bounding box center [514, 304] width 508 height 41
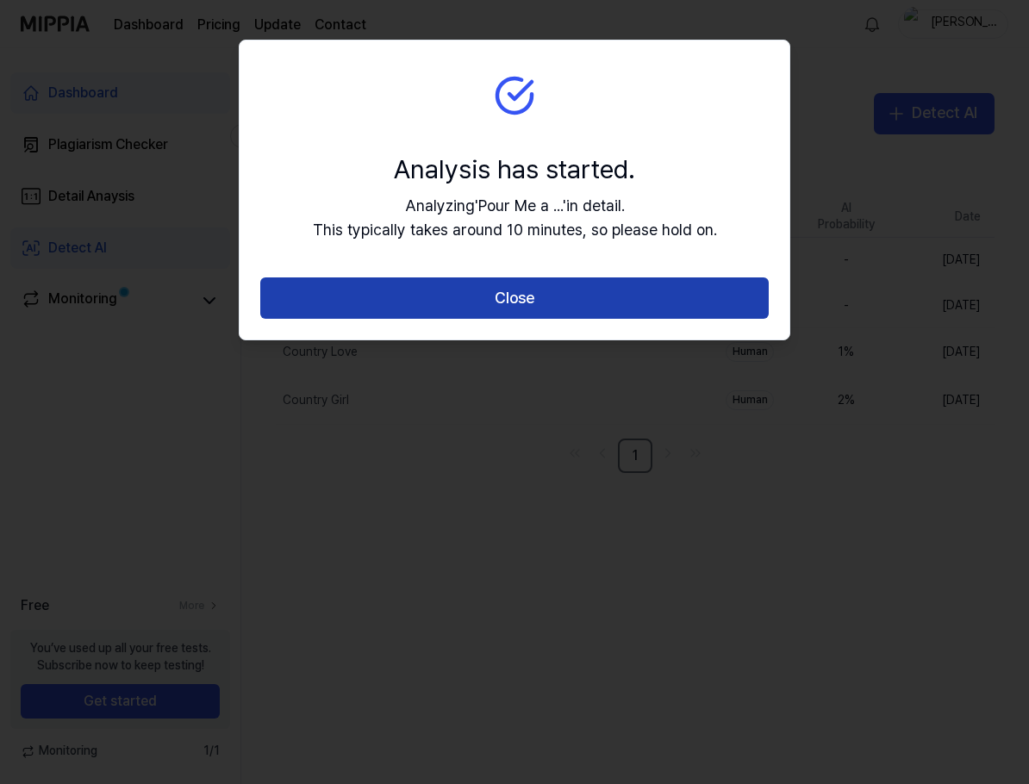
click at [644, 305] on button "Close" at bounding box center [514, 297] width 508 height 41
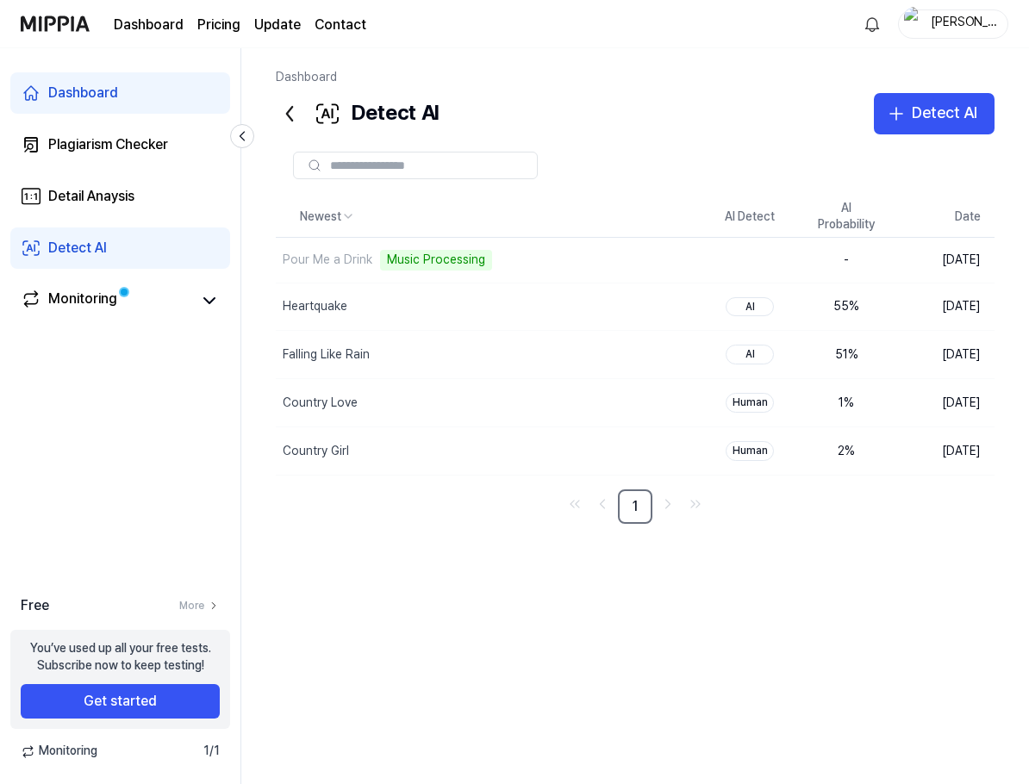
click at [350, 638] on div "Newest AI Detect AI Probability Date Pour Me a Drink Music Processing Delete - …" at bounding box center [635, 451] width 718 height 510
